Goal: Navigation & Orientation: Find specific page/section

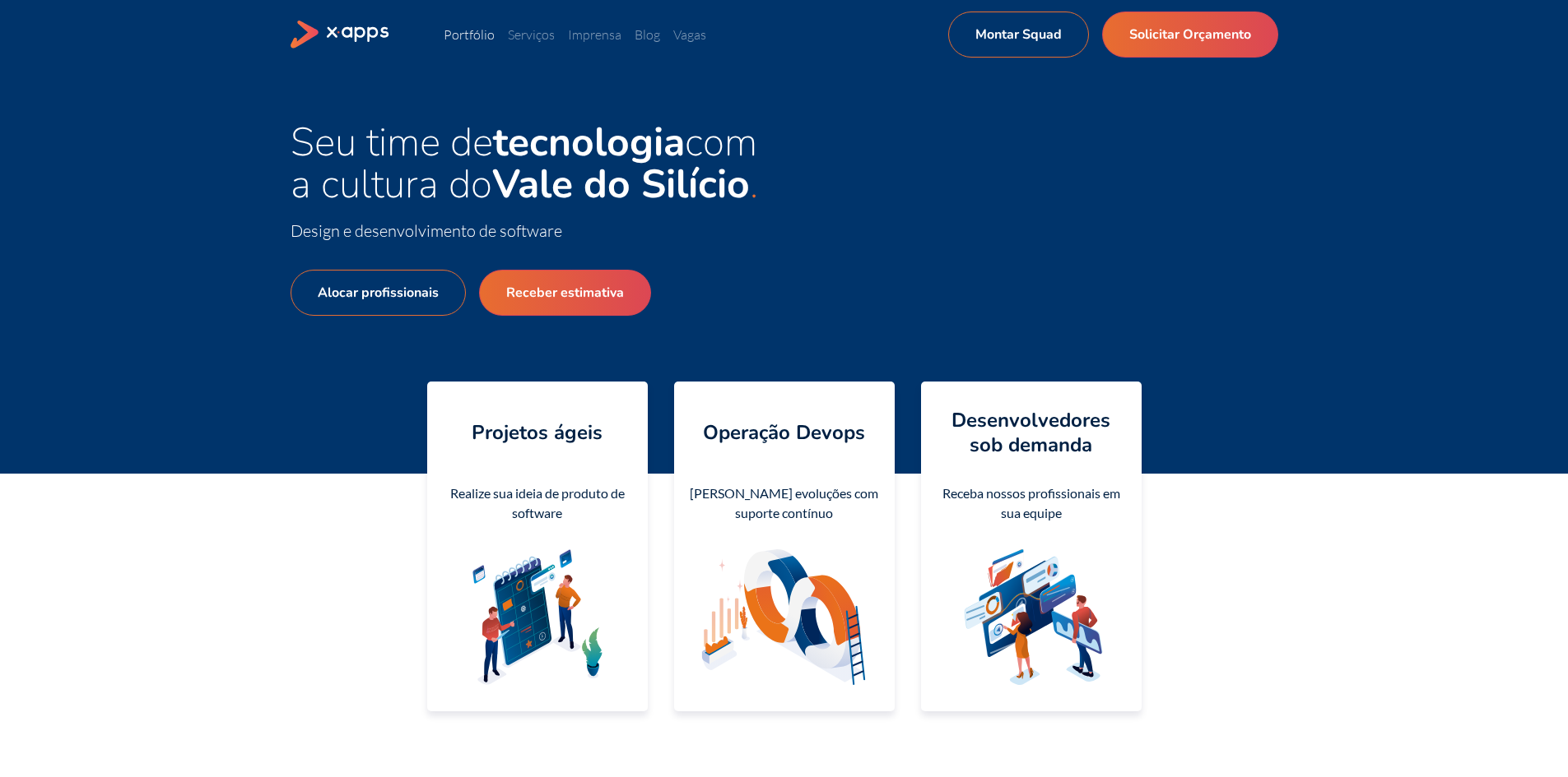
click at [465, 37] on link "Portfólio" at bounding box center [468, 35] width 51 height 17
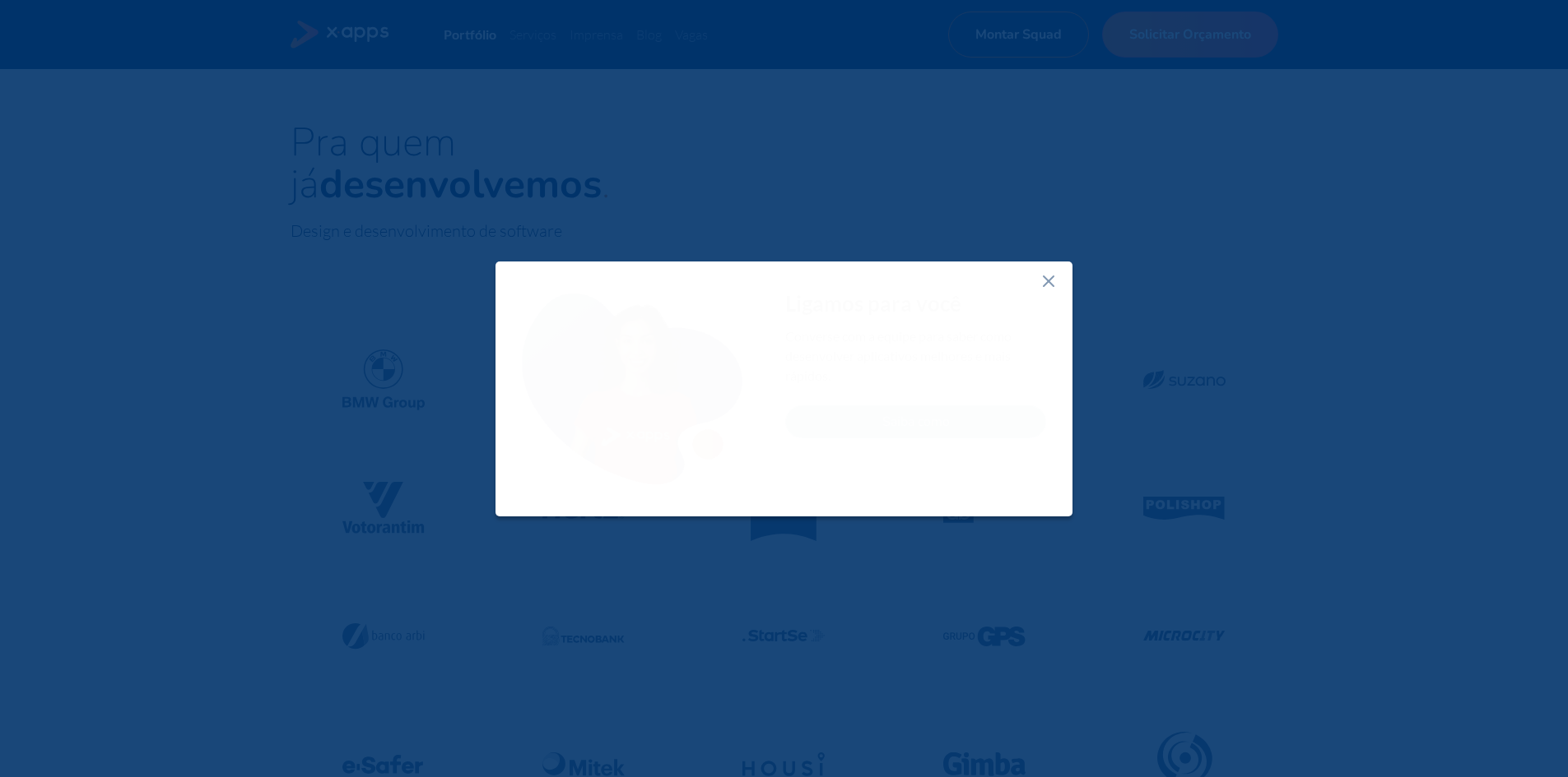
click at [1047, 281] on icon at bounding box center [1049, 281] width 20 height 20
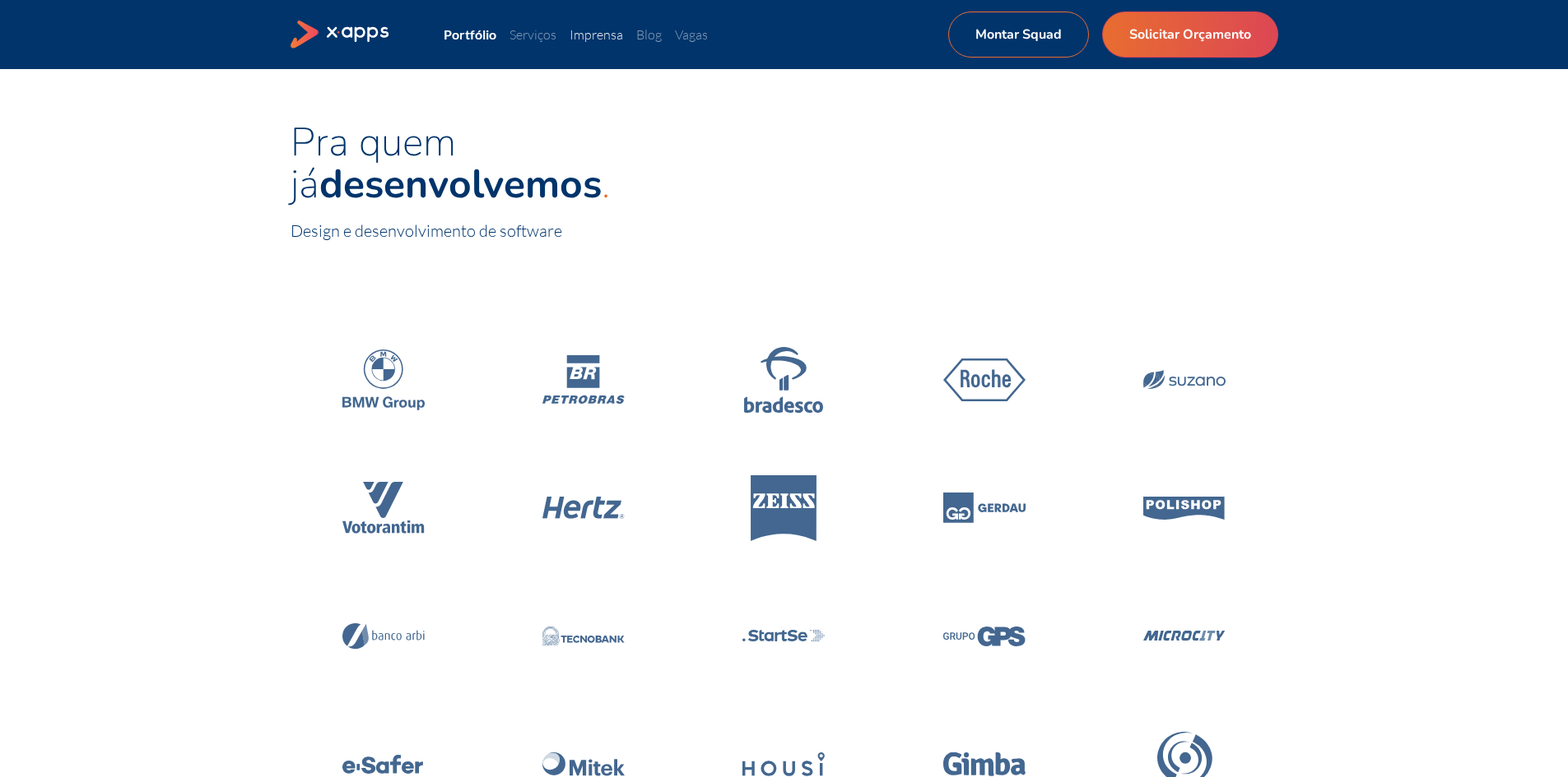
click at [595, 34] on link "Imprensa" at bounding box center [596, 35] width 53 height 17
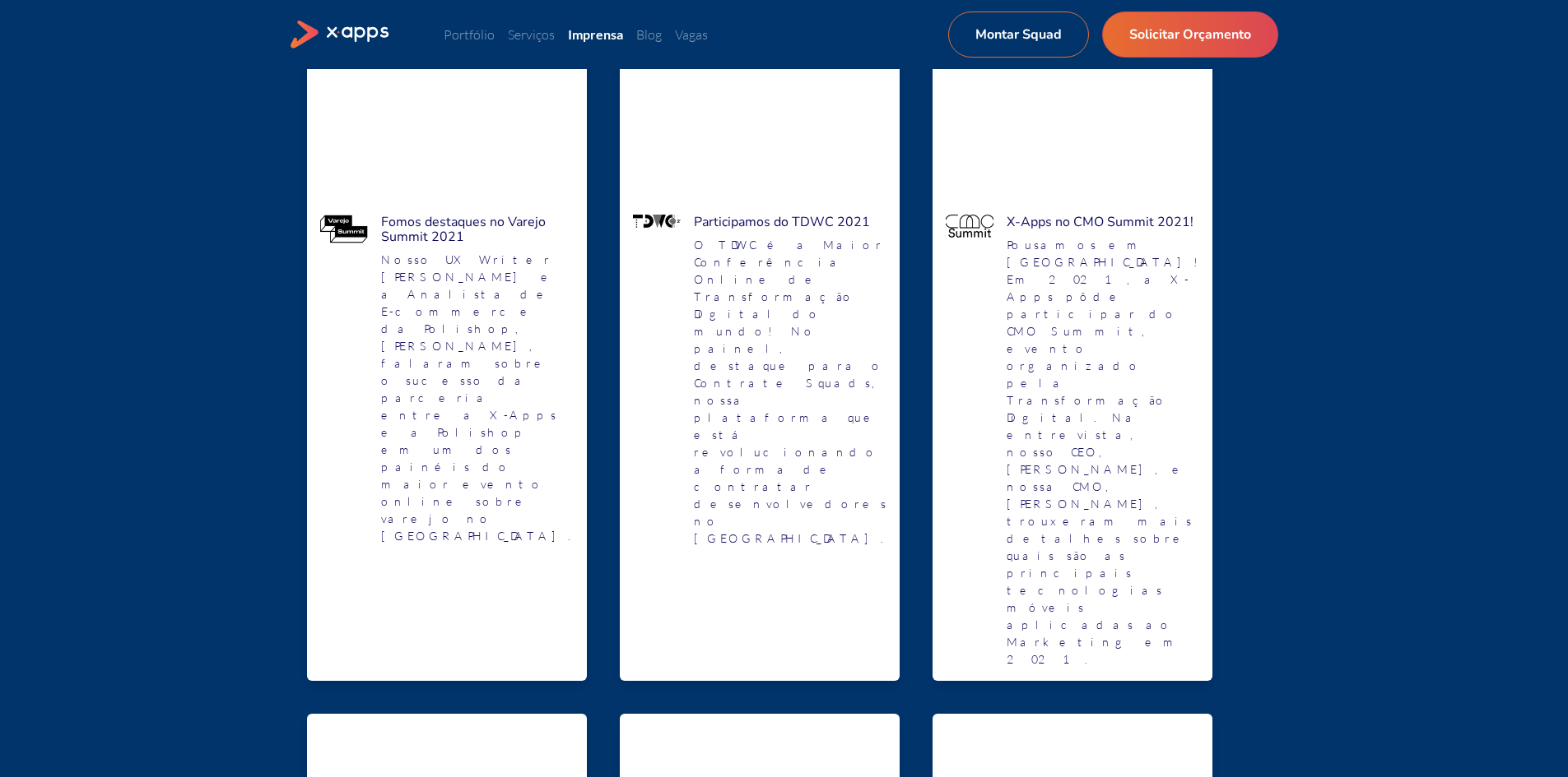
scroll to position [329, 0]
